Goal: Transaction & Acquisition: Obtain resource

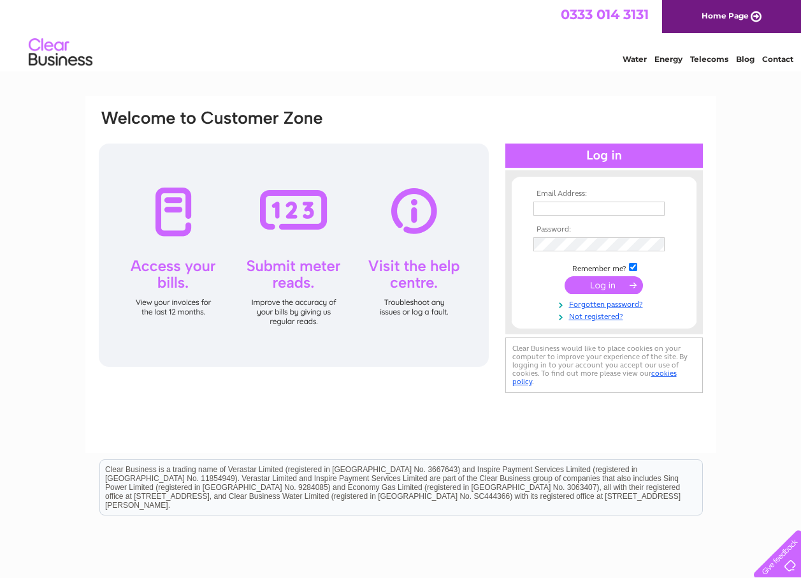
type input "DAYTODAYST@GMAIL.COM"
click at [595, 288] on input "submit" at bounding box center [604, 285] width 78 height 18
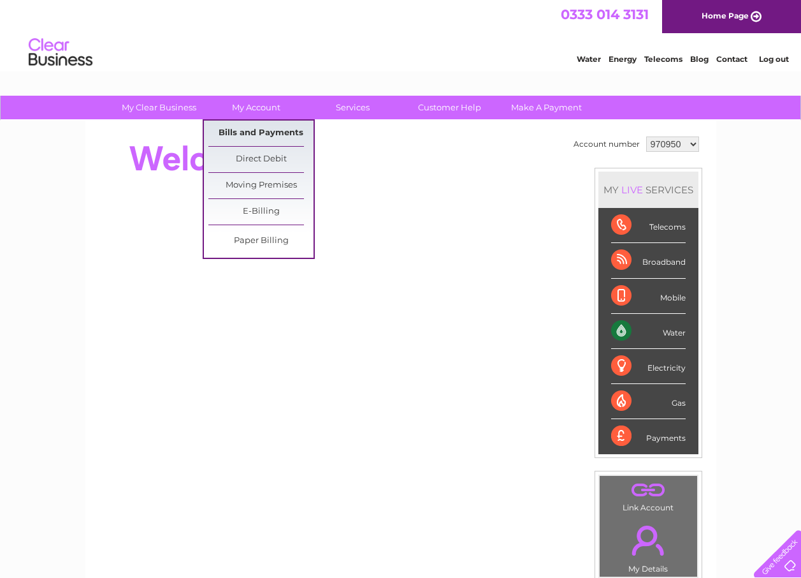
click at [268, 131] on link "Bills and Payments" at bounding box center [260, 133] width 105 height 26
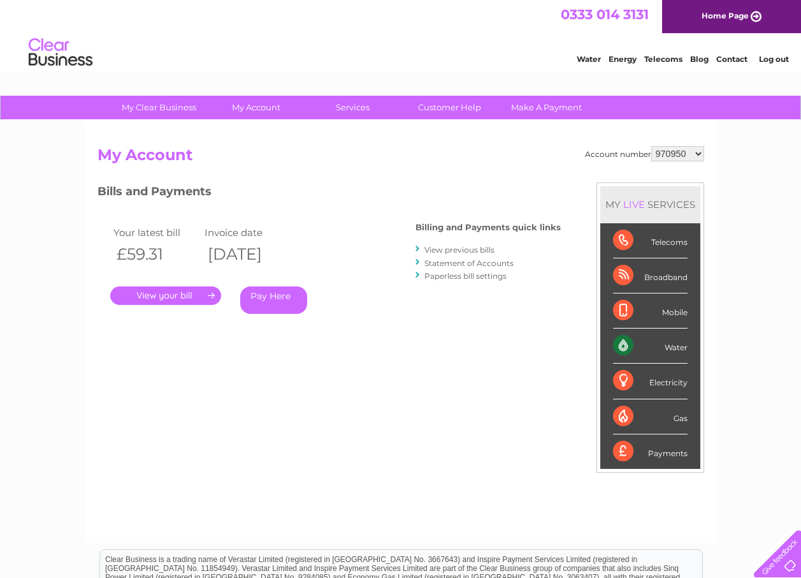
click at [191, 295] on link "." at bounding box center [165, 295] width 111 height 18
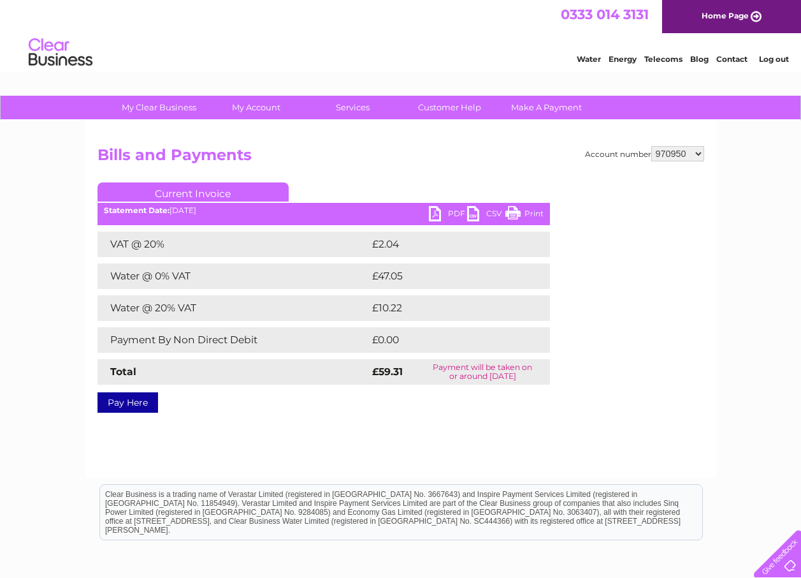
click at [433, 215] on link "PDF" at bounding box center [448, 215] width 38 height 18
click at [697, 151] on select "970950 1105311" at bounding box center [678, 153] width 53 height 15
select select "1105311"
click at [653, 146] on select "970950 1105311" at bounding box center [678, 153] width 53 height 15
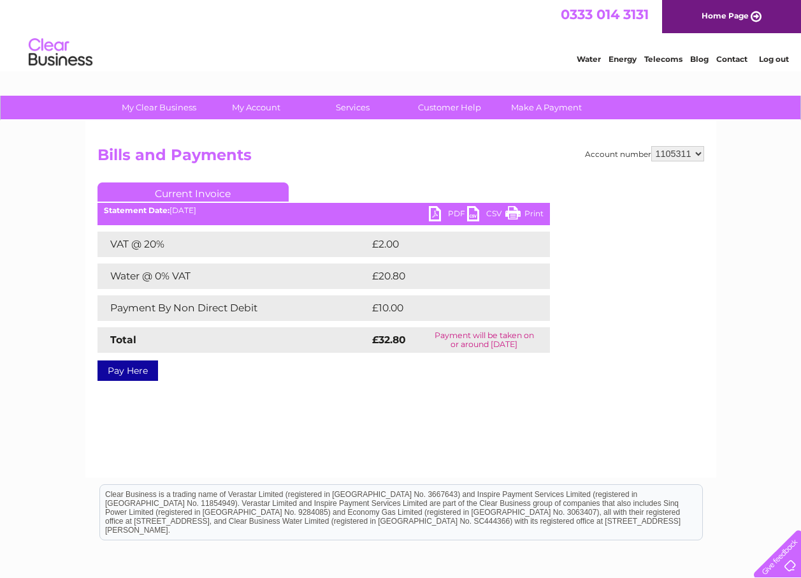
click at [702, 152] on select "970950 1105311" at bounding box center [678, 153] width 53 height 15
select select "970950"
click at [653, 146] on select "970950 1105311" at bounding box center [678, 153] width 53 height 15
